Goal: Check status: Check status

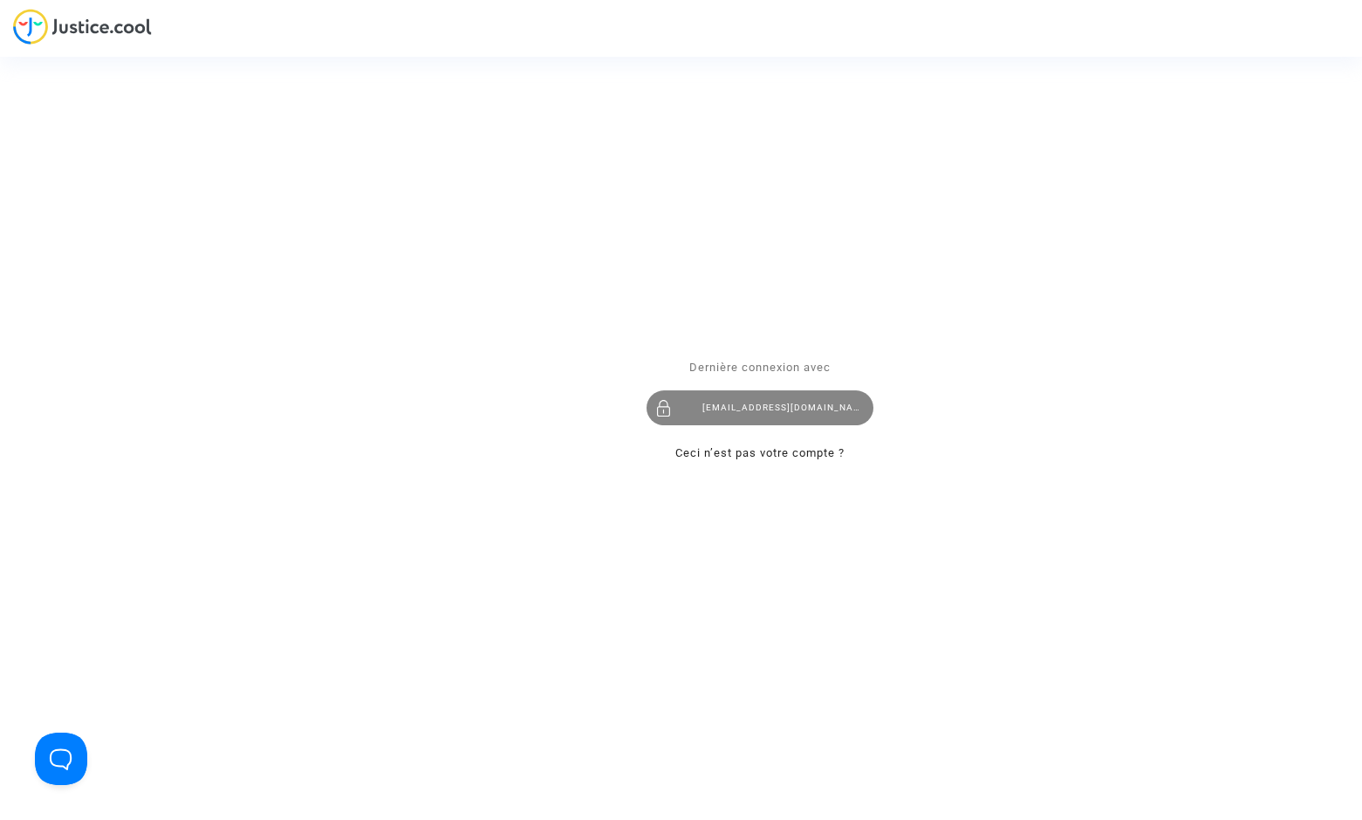
click at [746, 394] on div "levavasseur.prudence@llpavocat.com" at bounding box center [760, 407] width 227 height 35
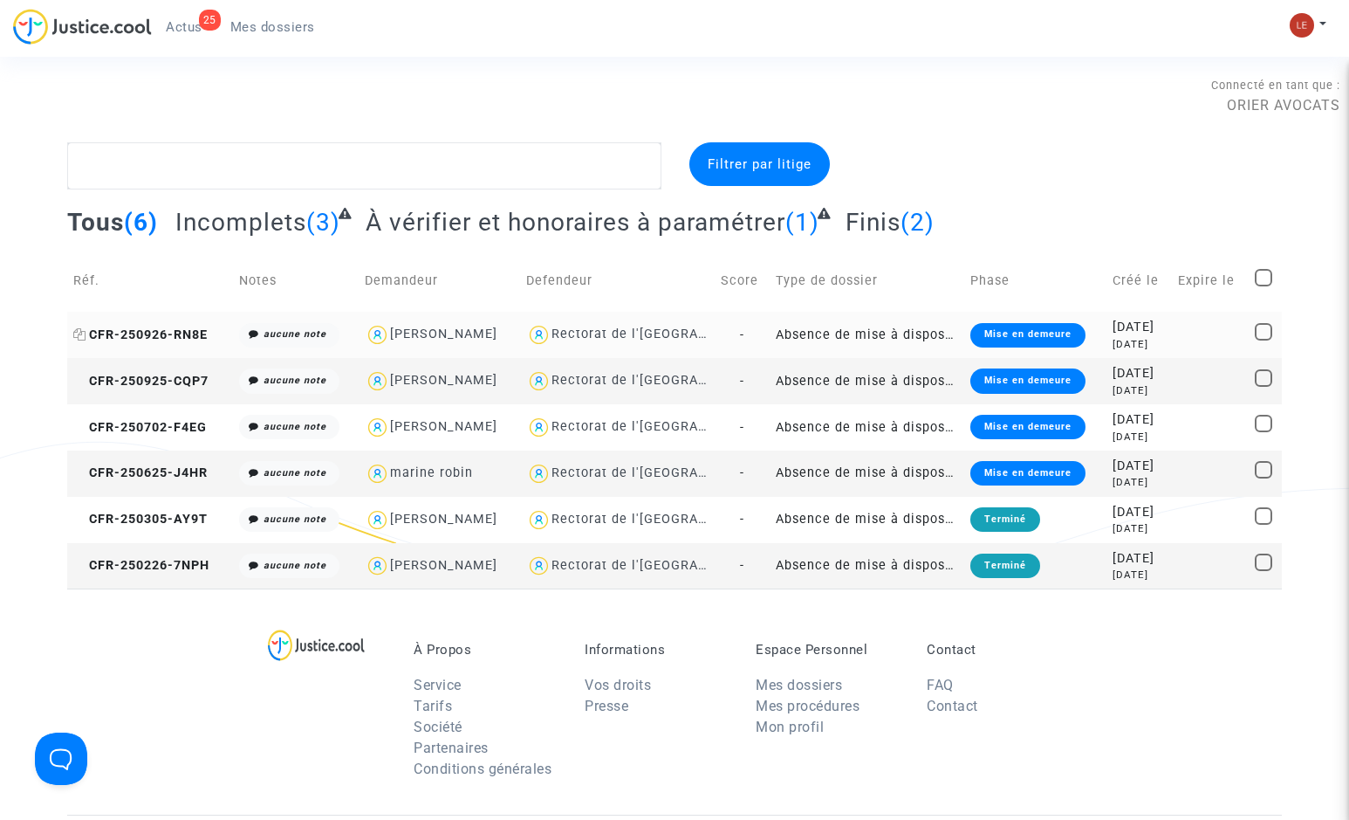
click at [157, 333] on span "CFR-250926-RN8E" at bounding box center [140, 334] width 134 height 15
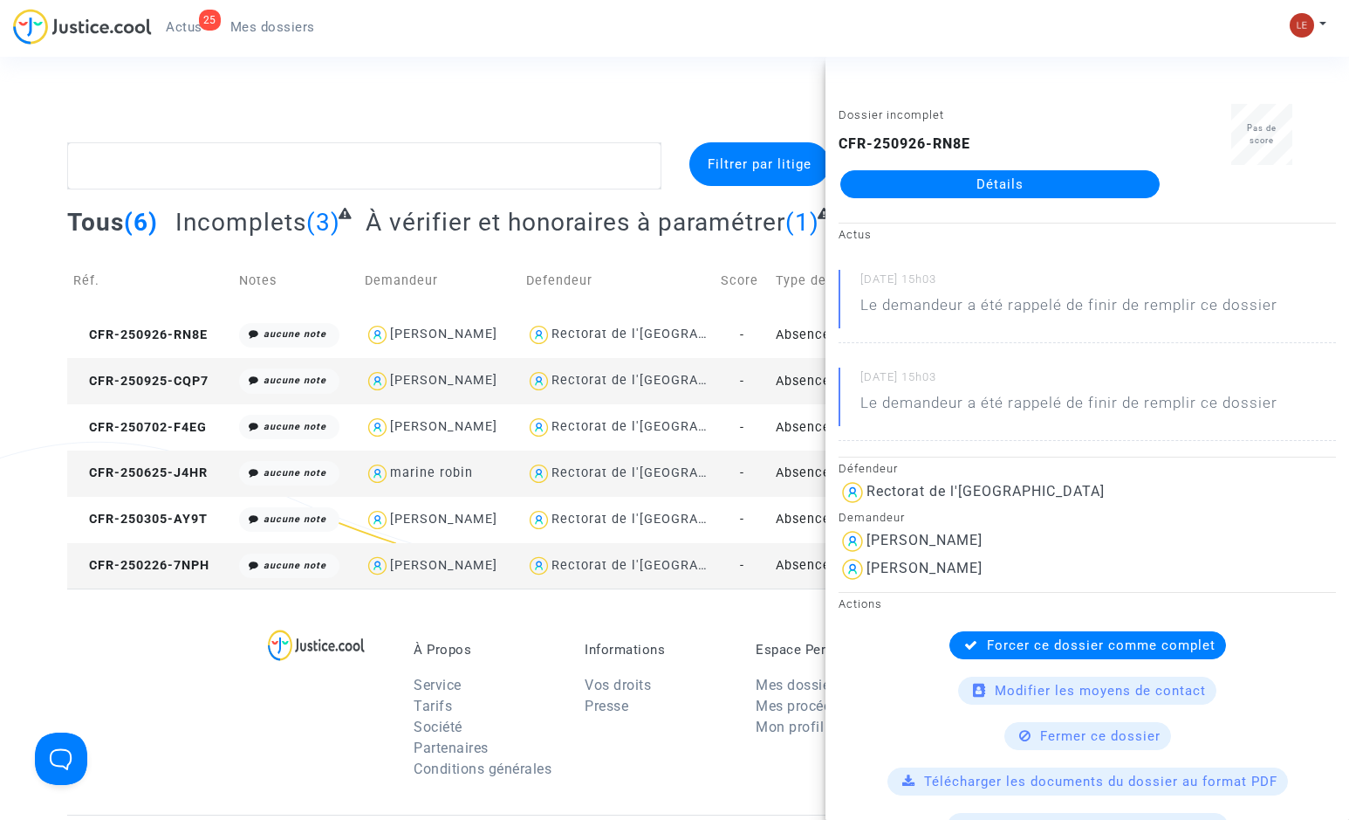
click at [151, 392] on td "CFR-250925-CQP7" at bounding box center [149, 381] width 165 height 46
click at [710, 96] on div "Connecté en tant que : ORIER AVOCATS" at bounding box center [670, 95] width 1341 height 42
